Goal: Task Accomplishment & Management: Complete application form

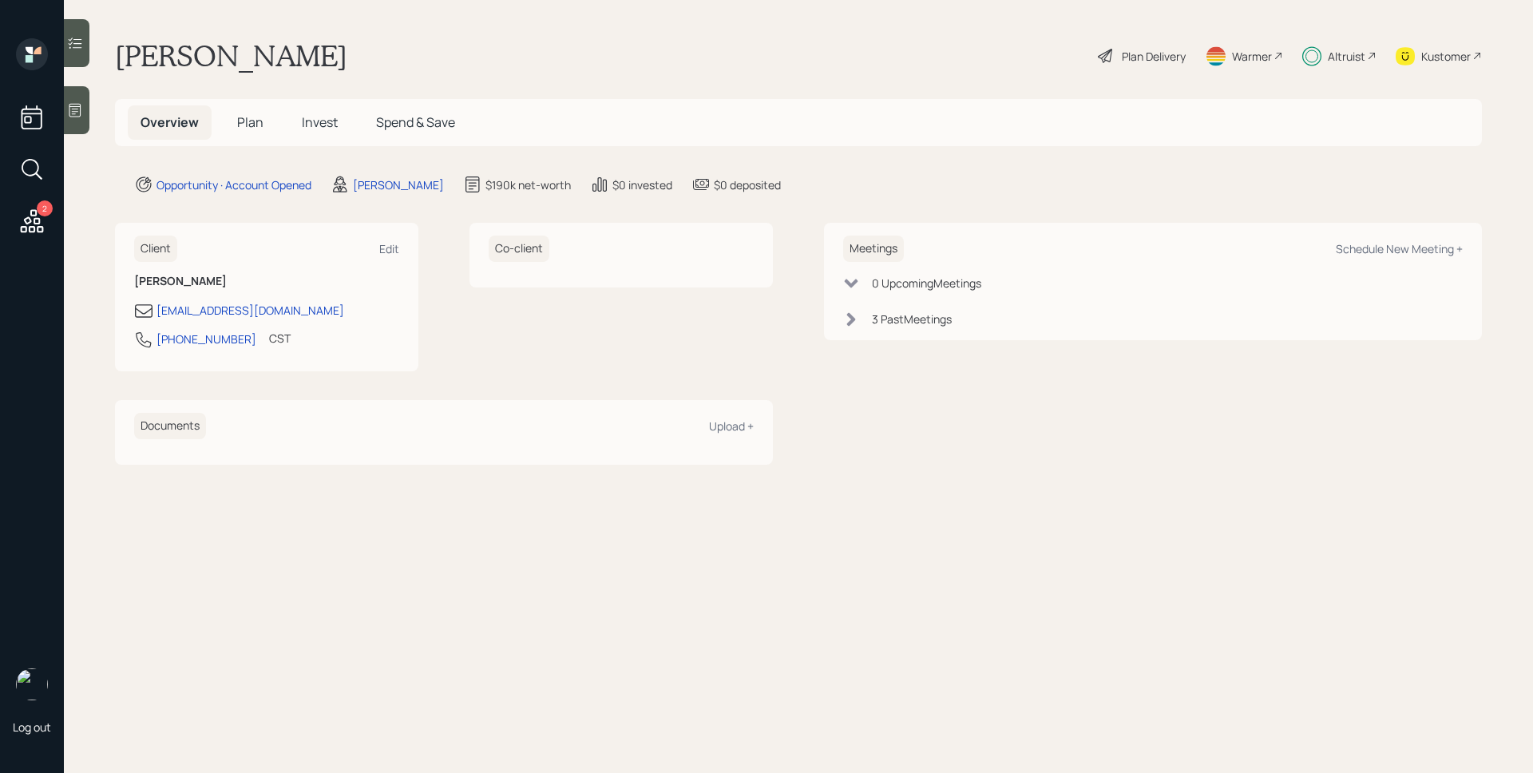
click at [287, 116] on div "Overview Plan Invest Spend & Save" at bounding box center [298, 122] width 340 height 34
click at [311, 113] on h5 "Invest" at bounding box center [319, 122] width 61 height 34
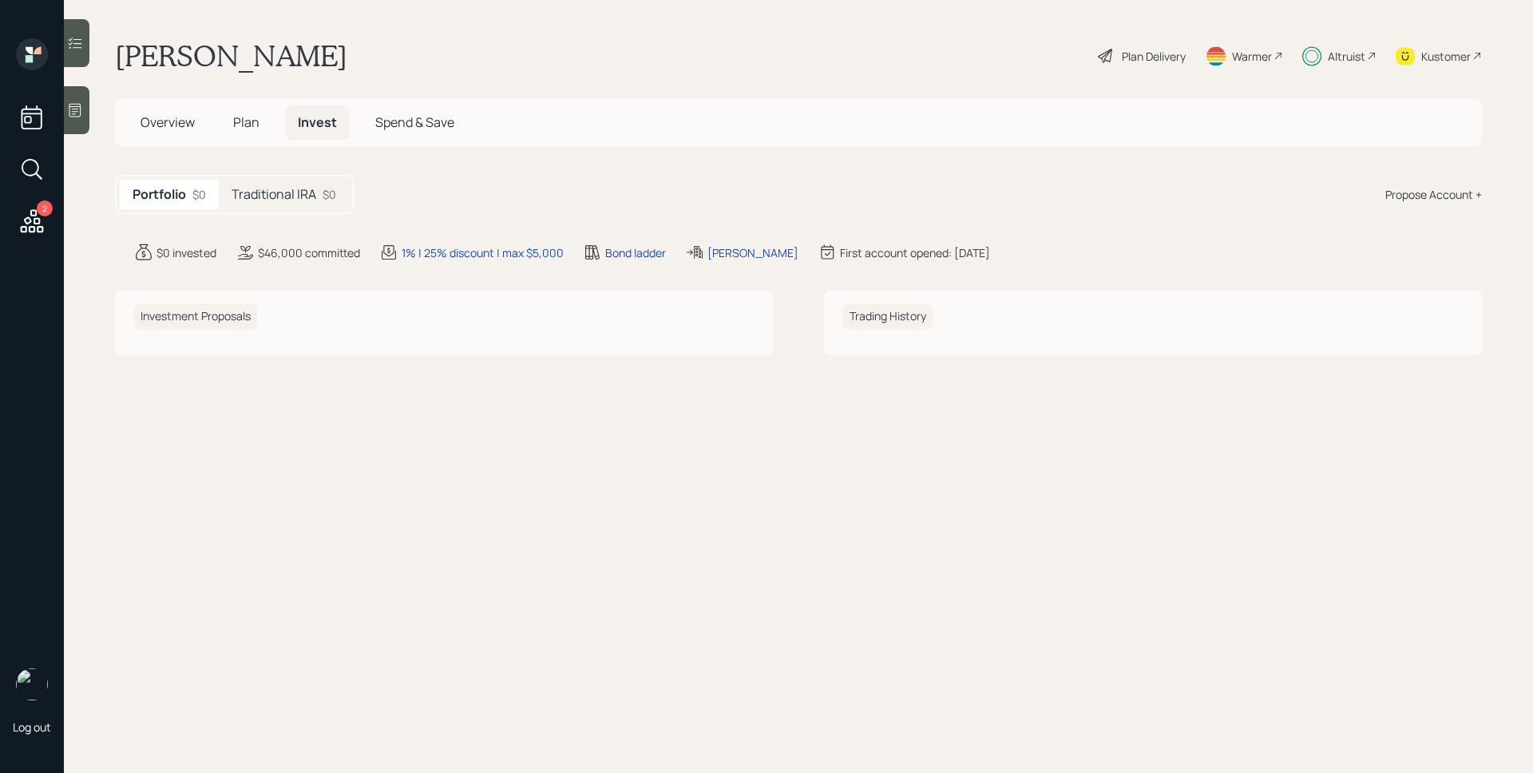
click at [33, 216] on icon at bounding box center [32, 220] width 23 height 23
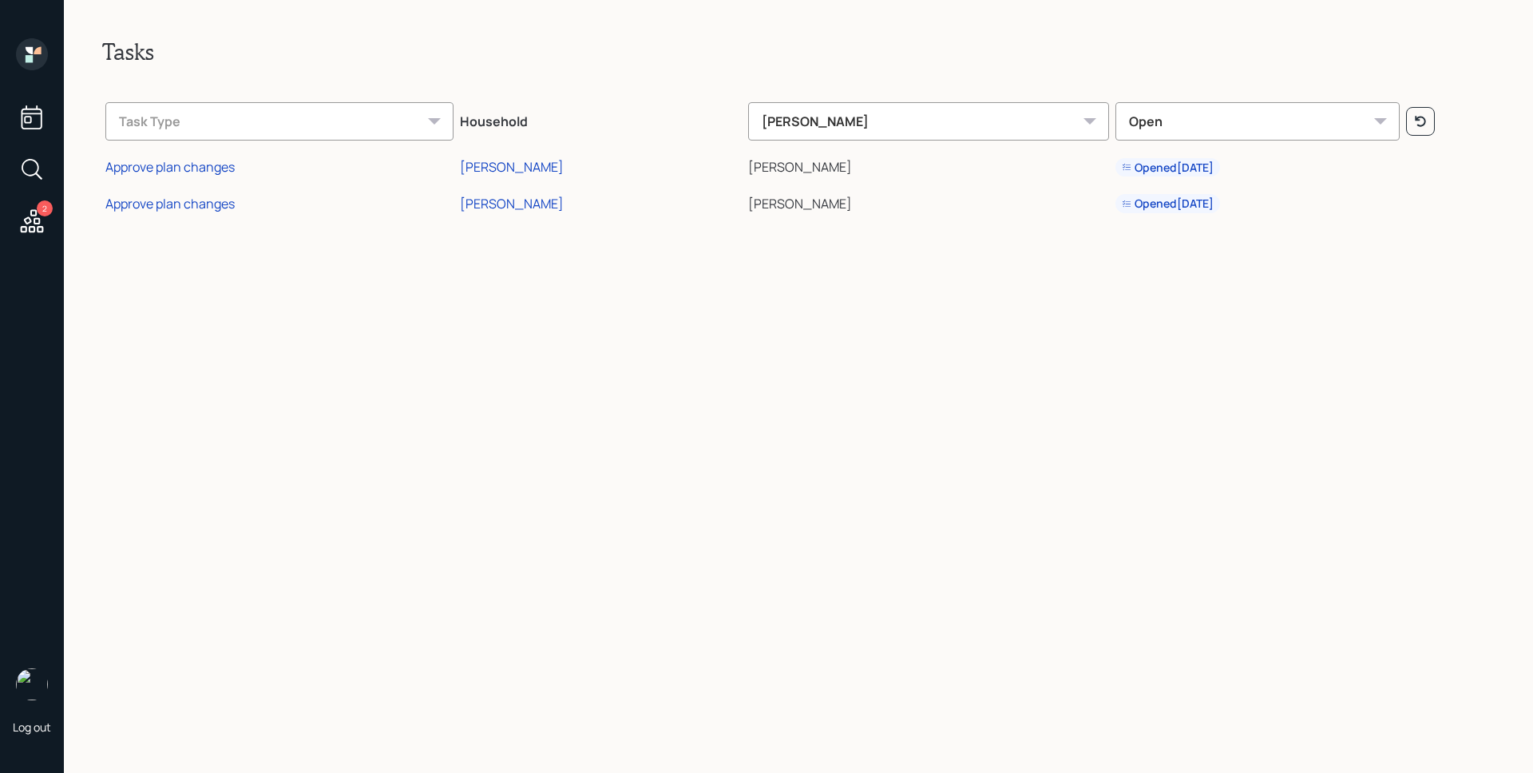
click at [33, 59] on icon at bounding box center [32, 54] width 32 height 32
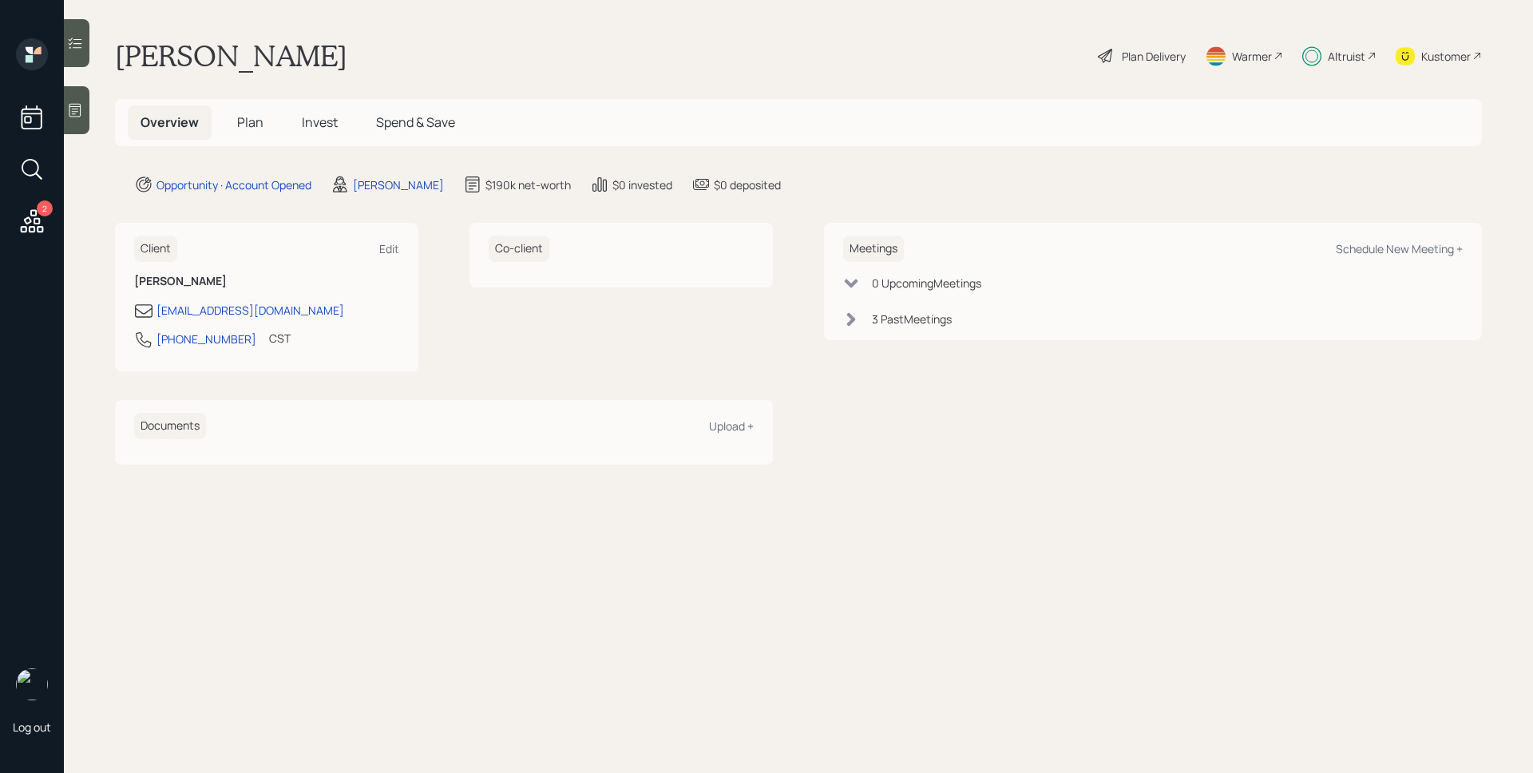
click at [255, 101] on div "Overview Plan Invest Spend & Save" at bounding box center [798, 122] width 1367 height 47
click at [254, 116] on span "Plan" at bounding box center [250, 122] width 26 height 18
